Goal: Transaction & Acquisition: Purchase product/service

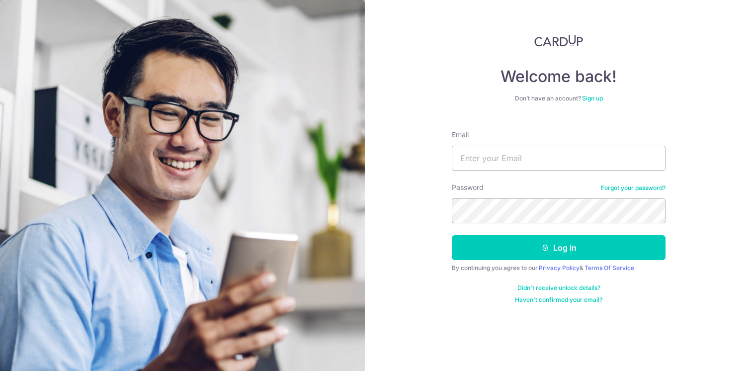
click at [452, 170] on div at bounding box center [452, 170] width 0 height 0
click at [435, 296] on div "Welcome back! Don’t have an account? Sign up Email Password Forgot your passwor…" at bounding box center [559, 185] width 389 height 371
click at [587, 99] on link "Sign up" at bounding box center [592, 97] width 21 height 7
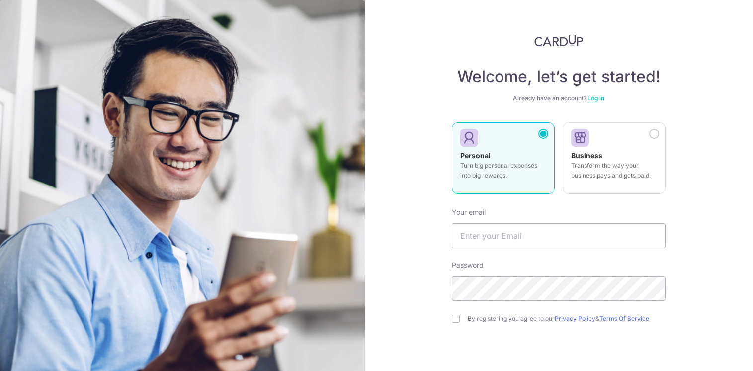
click at [593, 97] on link "Log in" at bounding box center [595, 97] width 17 height 7
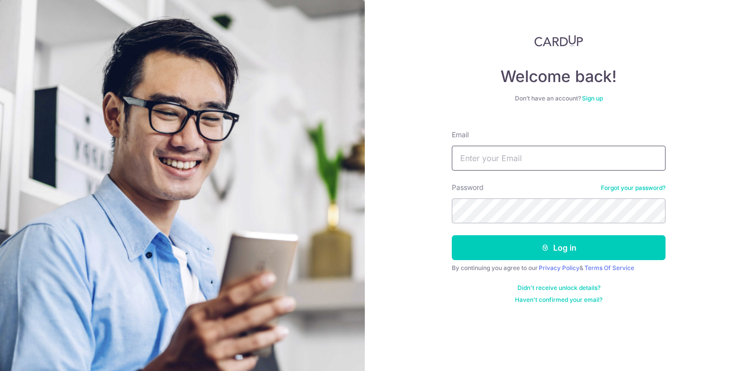
click at [506, 159] on input "Email" at bounding box center [559, 158] width 214 height 25
click at [599, 100] on link "Sign up" at bounding box center [592, 97] width 21 height 7
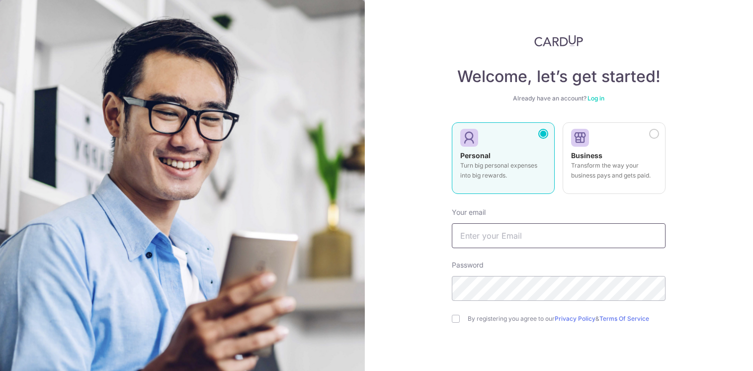
click at [493, 232] on input "text" at bounding box center [559, 235] width 214 height 25
type input "iam@jessicatan.com"
click at [455, 320] on input "checkbox" at bounding box center [456, 319] width 8 height 8
checkbox input "true"
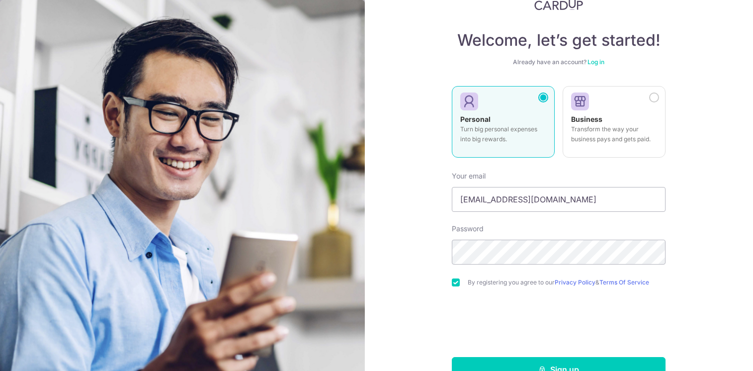
scroll to position [63, 0]
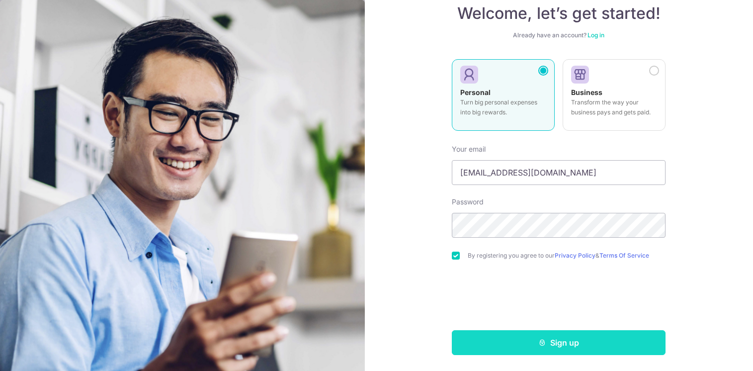
click at [556, 338] on button "Sign up" at bounding box center [559, 342] width 214 height 25
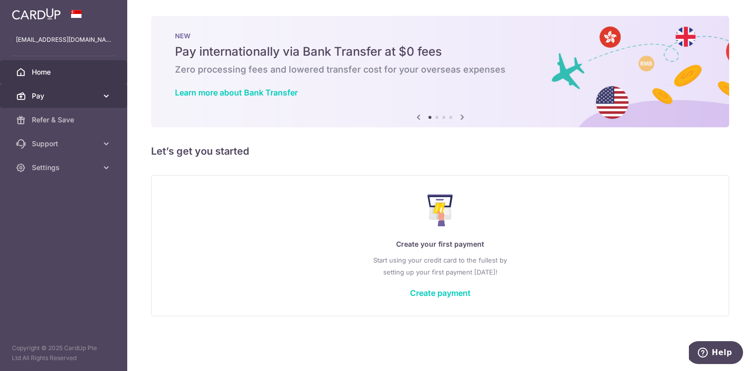
click at [77, 98] on span "Pay" at bounding box center [65, 96] width 66 height 10
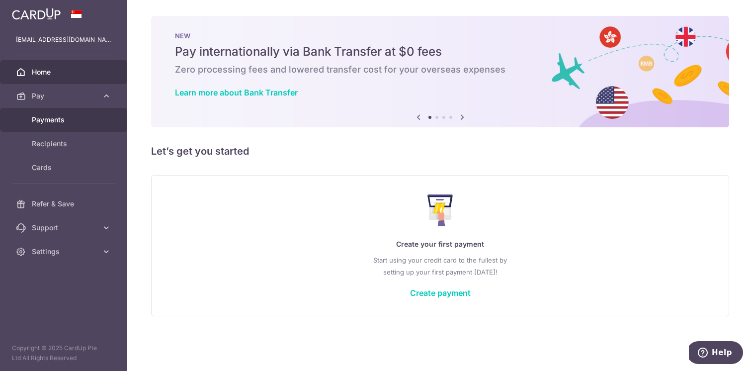
click at [51, 121] on span "Payments" at bounding box center [65, 120] width 66 height 10
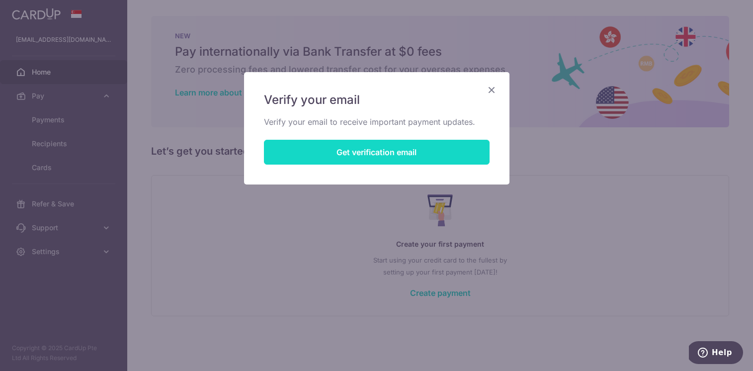
click at [345, 147] on button "Get verification email" at bounding box center [377, 152] width 226 height 25
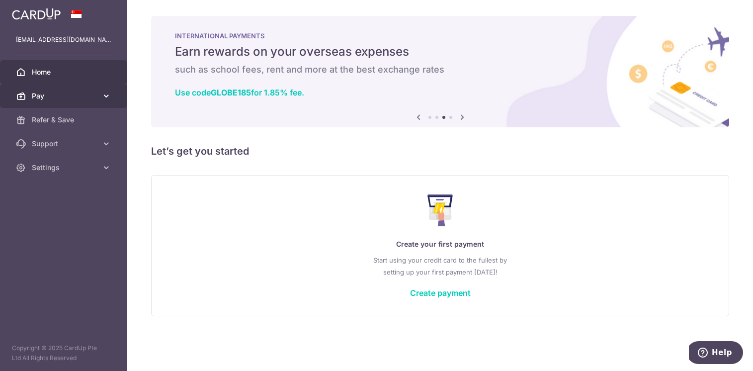
click at [54, 102] on link "Pay" at bounding box center [63, 96] width 127 height 24
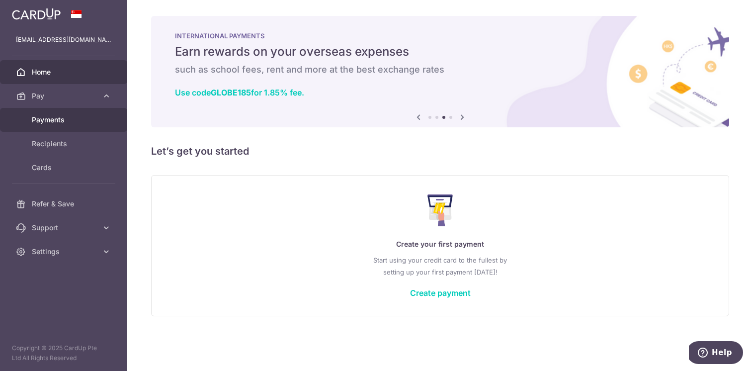
click at [48, 123] on span "Payments" at bounding box center [65, 120] width 66 height 10
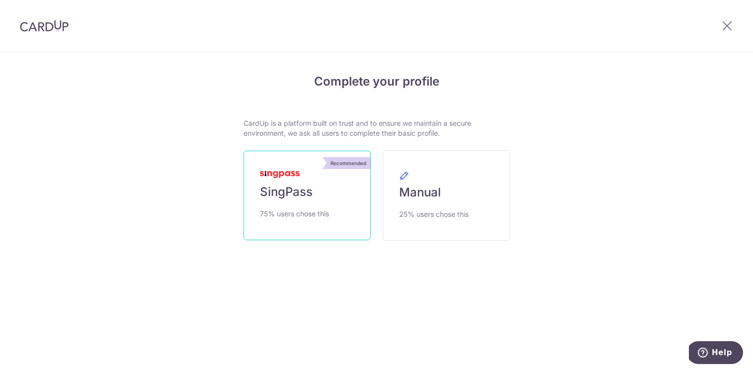
click at [317, 194] on link "Recommended SingPass 75% users chose this" at bounding box center [306, 195] width 127 height 89
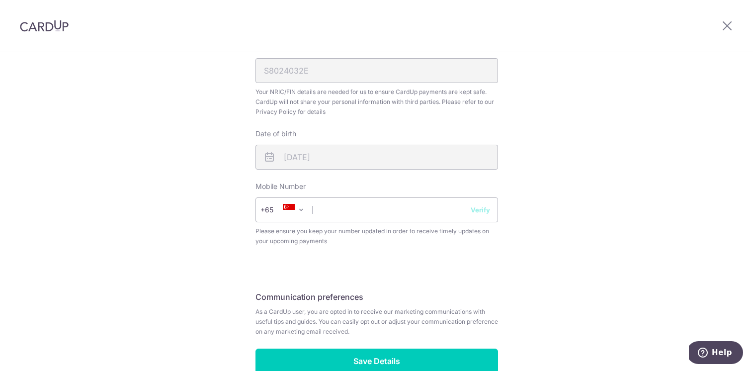
scroll to position [349, 0]
click at [376, 216] on input "text" at bounding box center [376, 209] width 242 height 25
type input "88007098"
click at [475, 207] on button "Verify" at bounding box center [480, 209] width 19 height 10
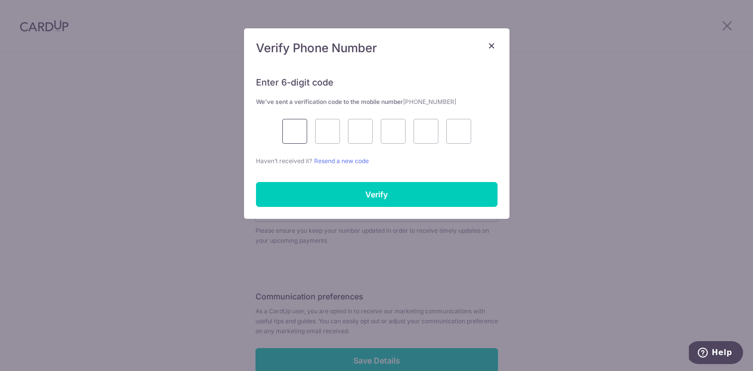
click at [303, 128] on input "text" at bounding box center [294, 131] width 25 height 25
type input "2"
type input "9"
type input "1"
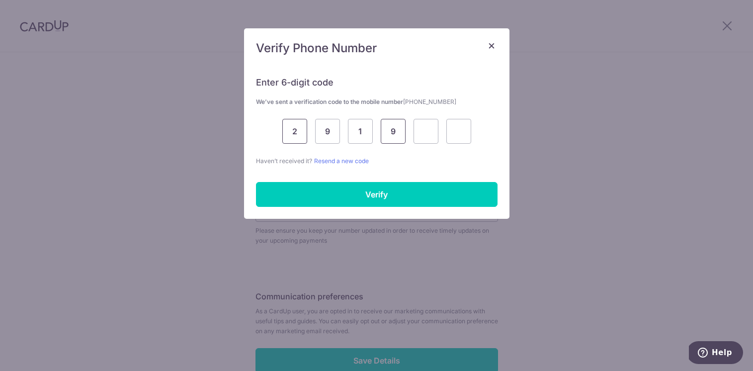
type input "9"
type input "3"
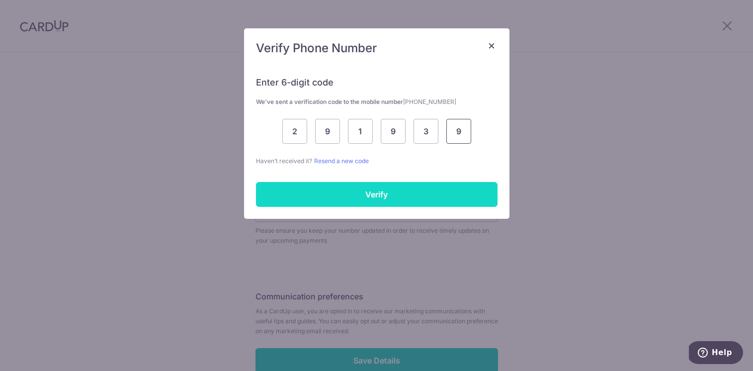
type input "9"
click at [373, 198] on input "Verify" at bounding box center [376, 194] width 241 height 25
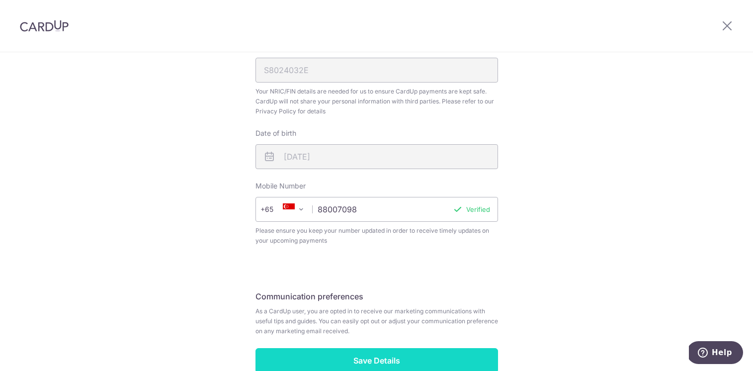
click at [381, 354] on input "Save Details" at bounding box center [376, 360] width 242 height 25
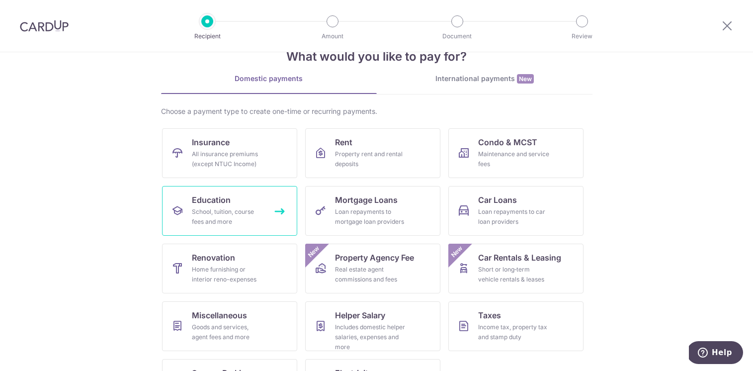
scroll to position [30, 0]
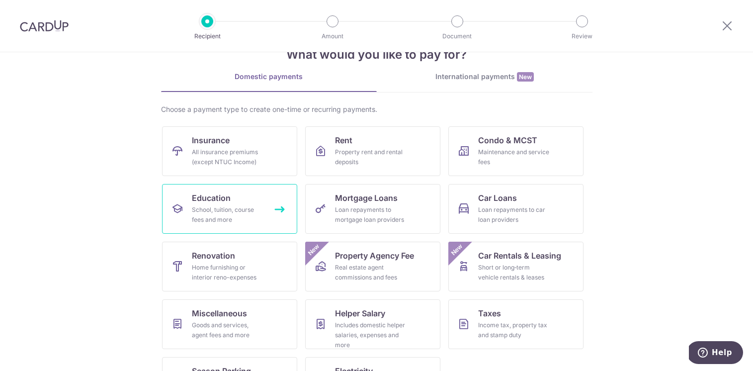
click at [231, 210] on div "School, tuition, course fees and more" at bounding box center [228, 215] width 72 height 20
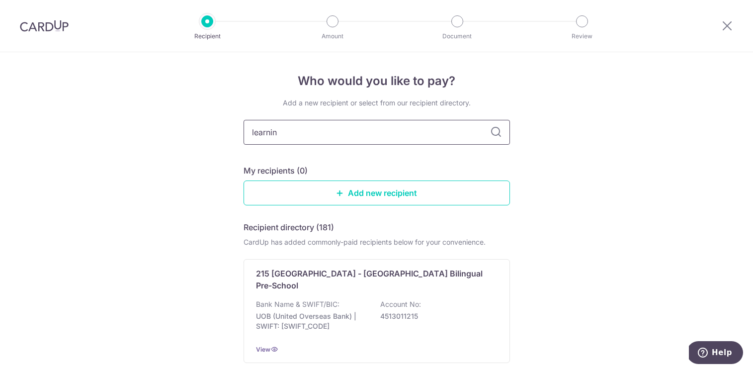
type input "learning"
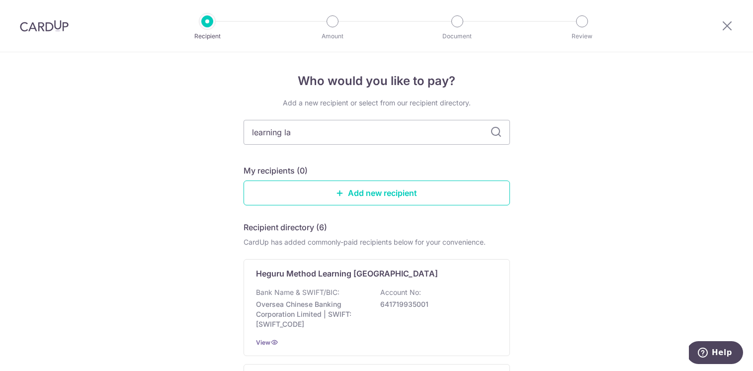
type input "learning lab"
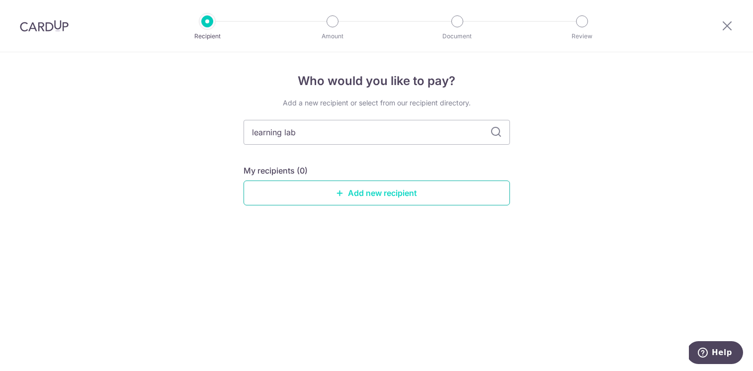
click at [383, 193] on link "Add new recipient" at bounding box center [376, 192] width 266 height 25
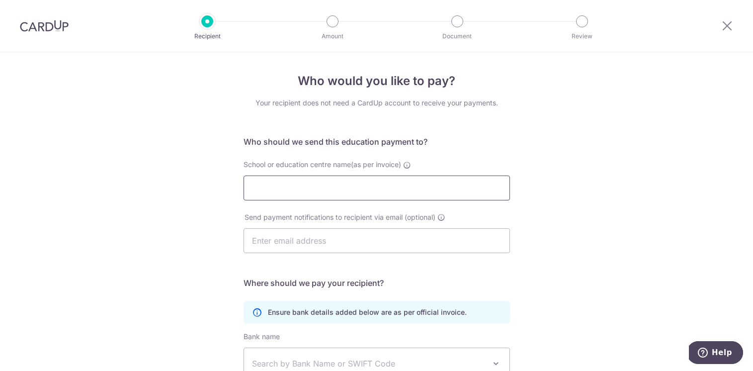
click at [360, 189] on input "School or education centre name(as per invoice)" at bounding box center [376, 187] width 266 height 25
click at [110, 236] on div "Who would you like to pay? Your recipient does not need a CardUp account to rec…" at bounding box center [376, 288] width 753 height 473
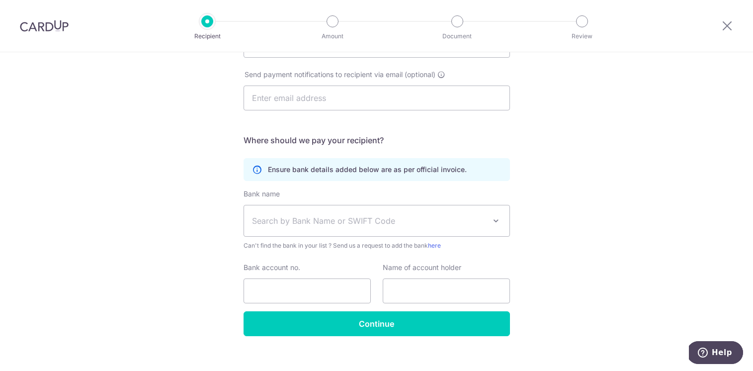
scroll to position [155, 0]
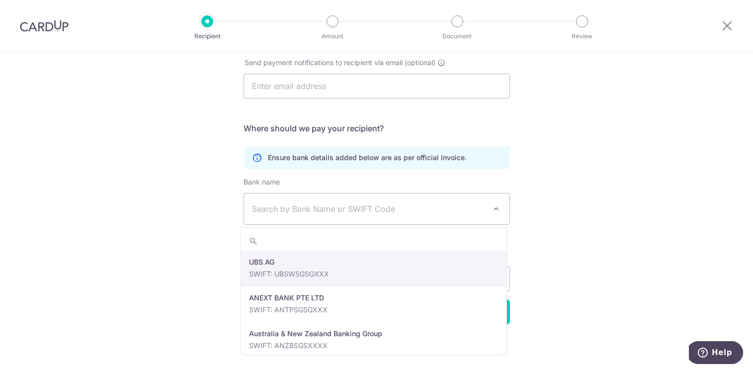
click at [318, 209] on span "Search by Bank Name or SWIFT Code" at bounding box center [369, 209] width 234 height 12
click at [561, 203] on div "Who would you like to pay? Your recipient does not need a CardUp account to rec…" at bounding box center [376, 134] width 753 height 473
